Goal: Transaction & Acquisition: Purchase product/service

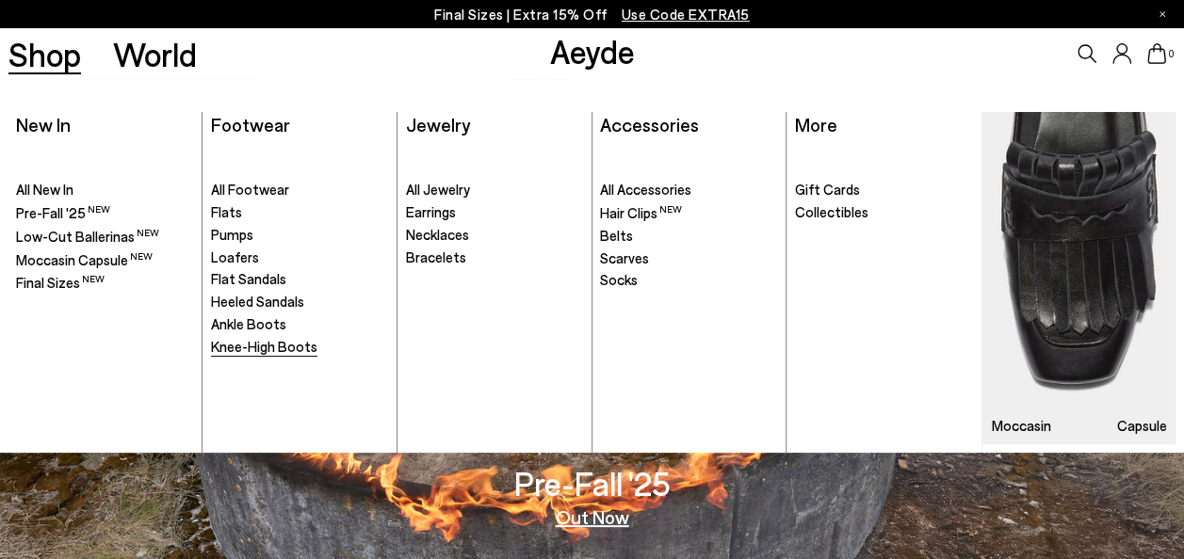
click at [268, 350] on span "Knee-High Boots" at bounding box center [264, 346] width 106 height 17
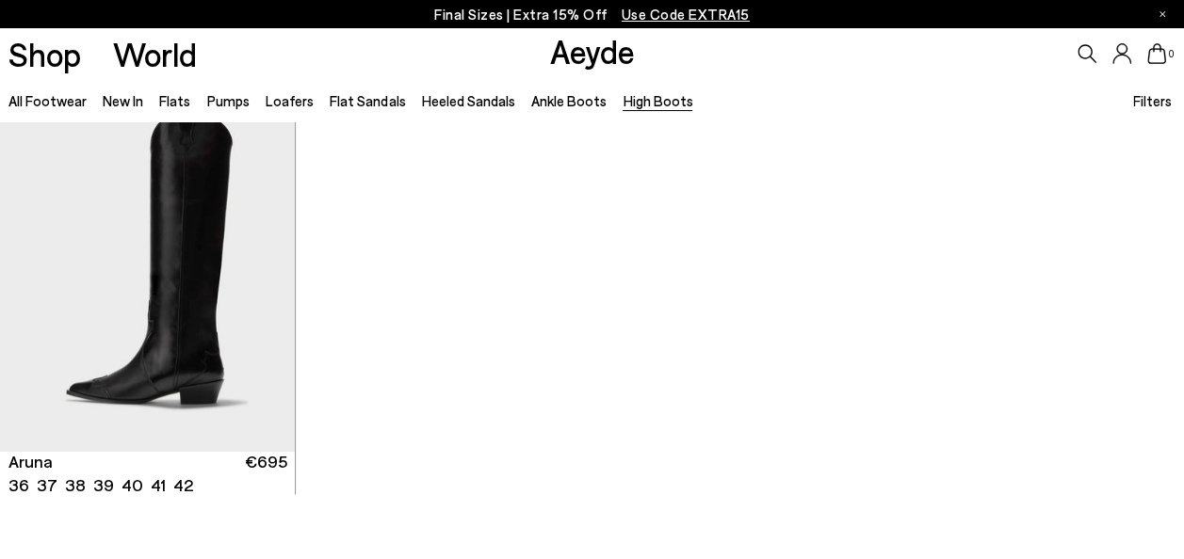
scroll to position [866, 0]
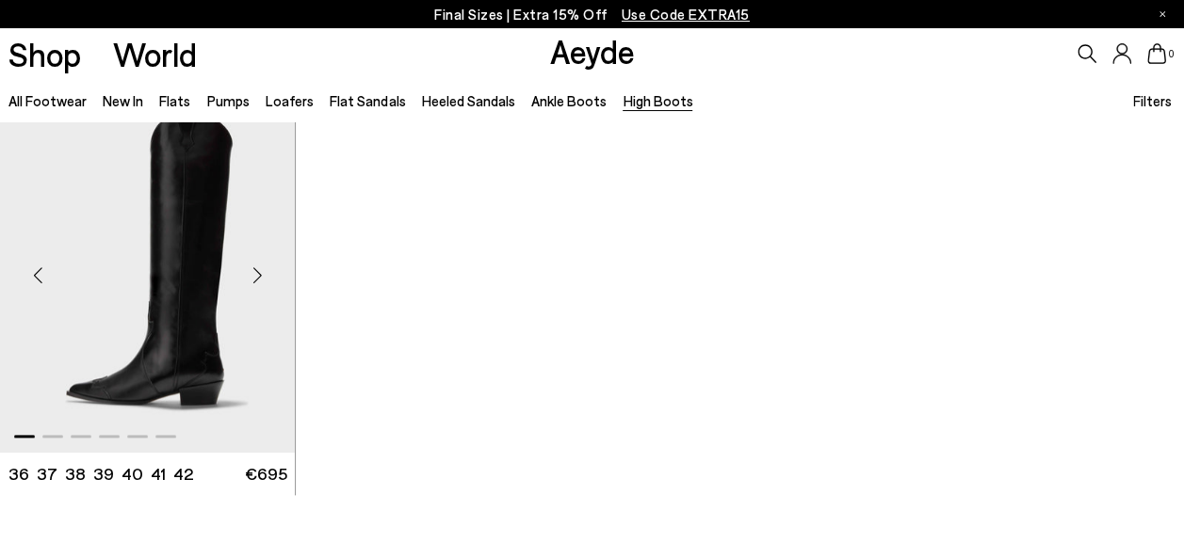
click at [263, 268] on div "Next slide" at bounding box center [257, 275] width 56 height 56
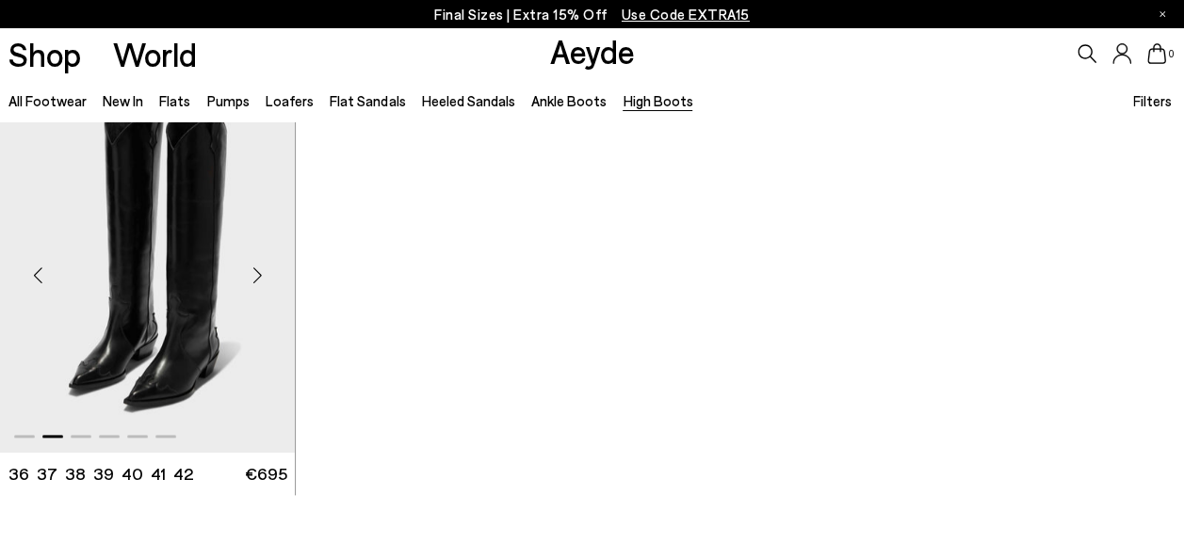
click at [263, 268] on div "Next slide" at bounding box center [257, 275] width 56 height 56
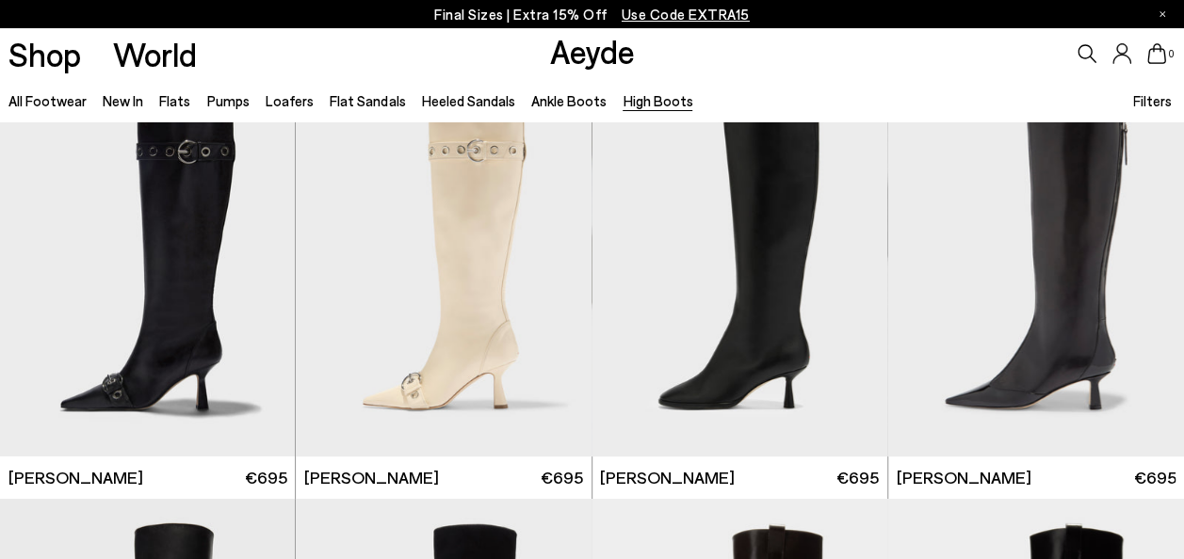
scroll to position [0, 0]
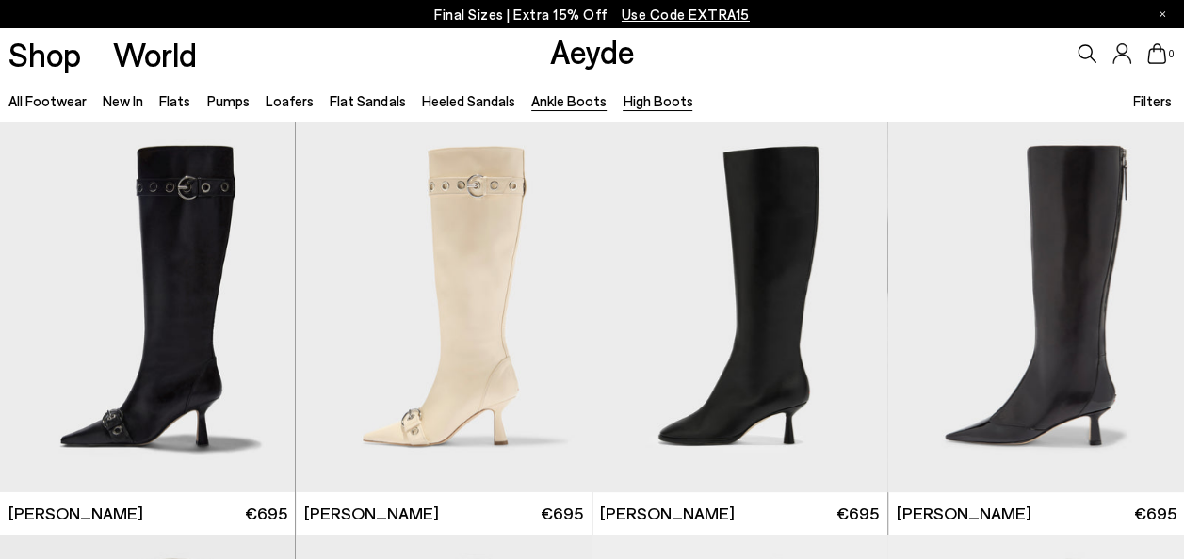
click at [547, 100] on link "Ankle Boots" at bounding box center [568, 100] width 75 height 17
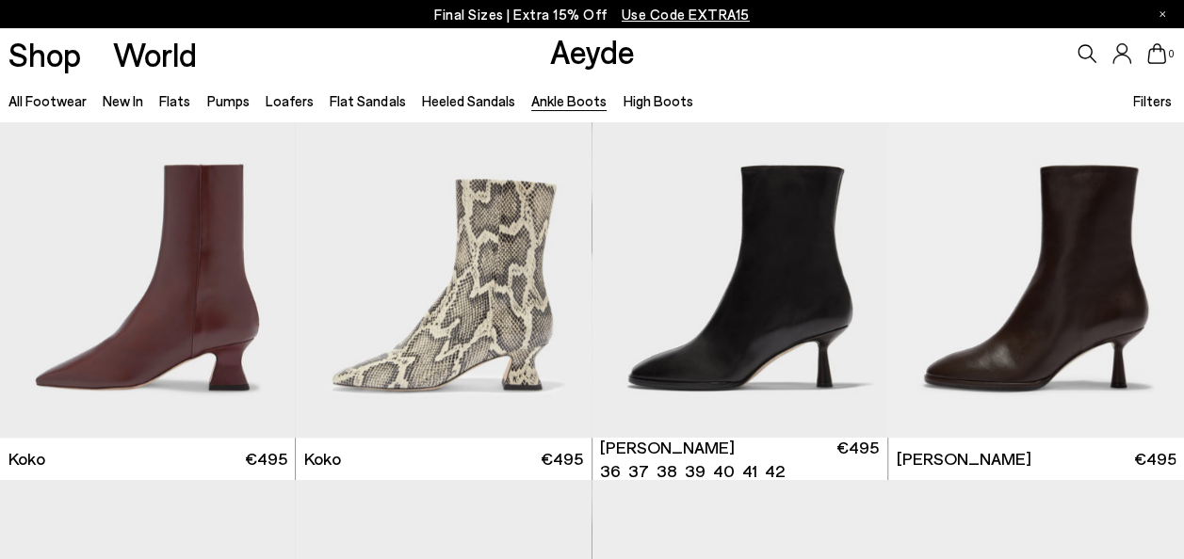
scroll to position [1346, 0]
